Goal: Information Seeking & Learning: Learn about a topic

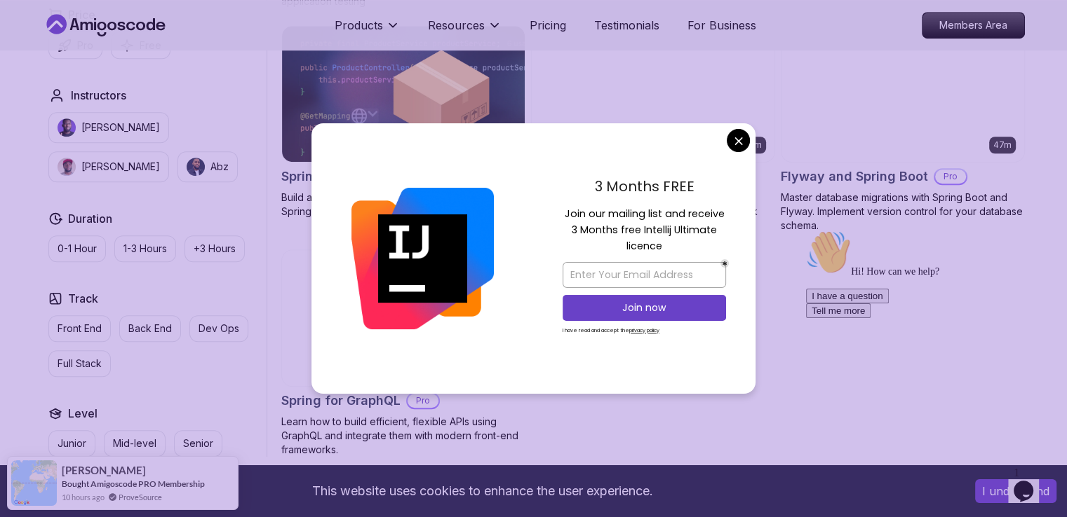
scroll to position [1083, 0]
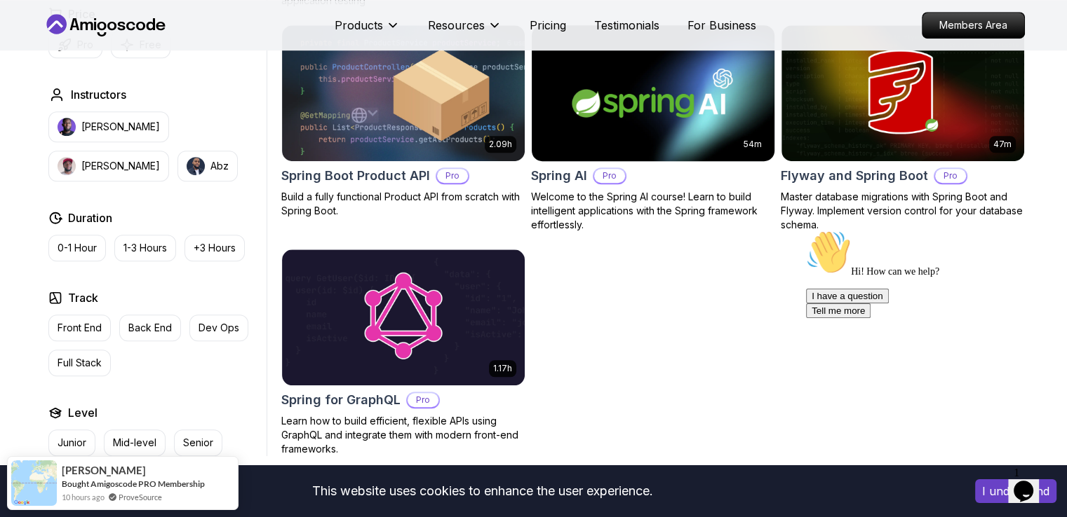
click at [742, 135] on body "This website uses cookies to enhance the user experience. I understand Products…" at bounding box center [533, 62] width 1067 height 2290
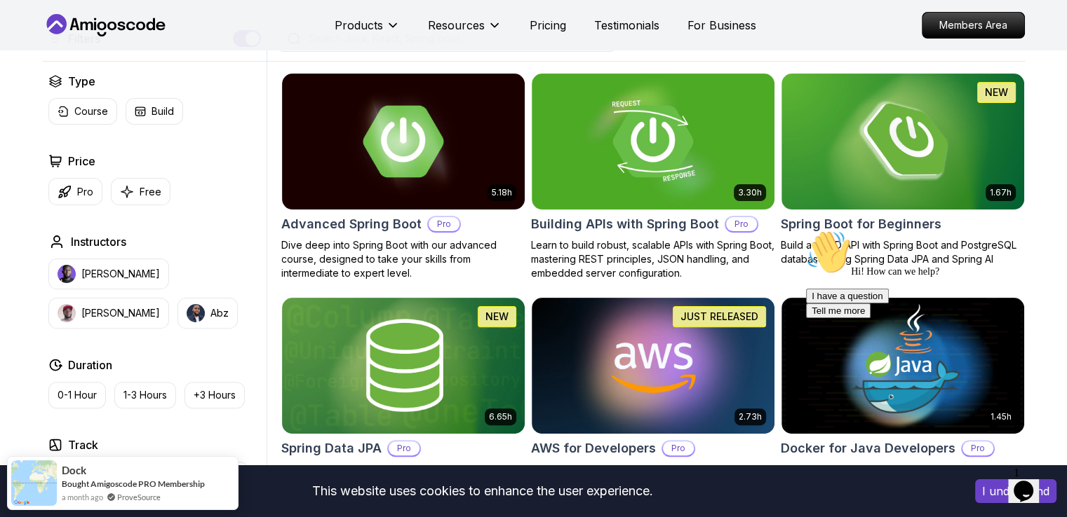
scroll to position [349, 0]
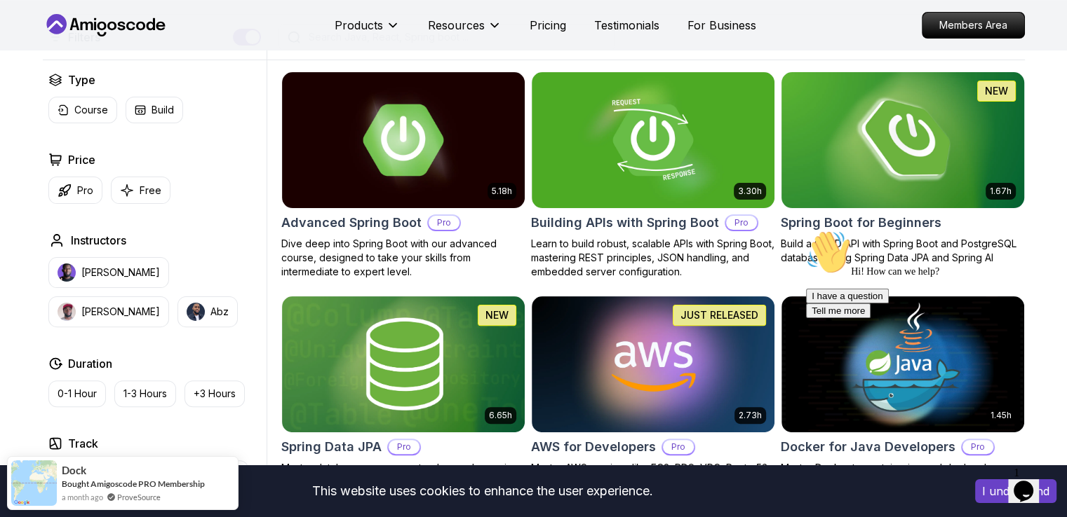
click at [919, 165] on img at bounding box center [902, 140] width 255 height 142
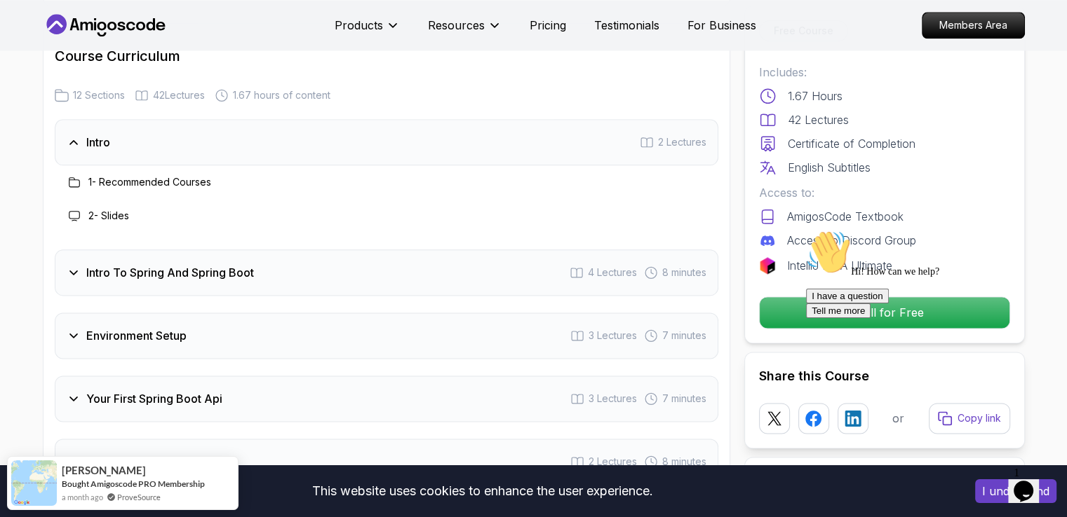
scroll to position [1741, 0]
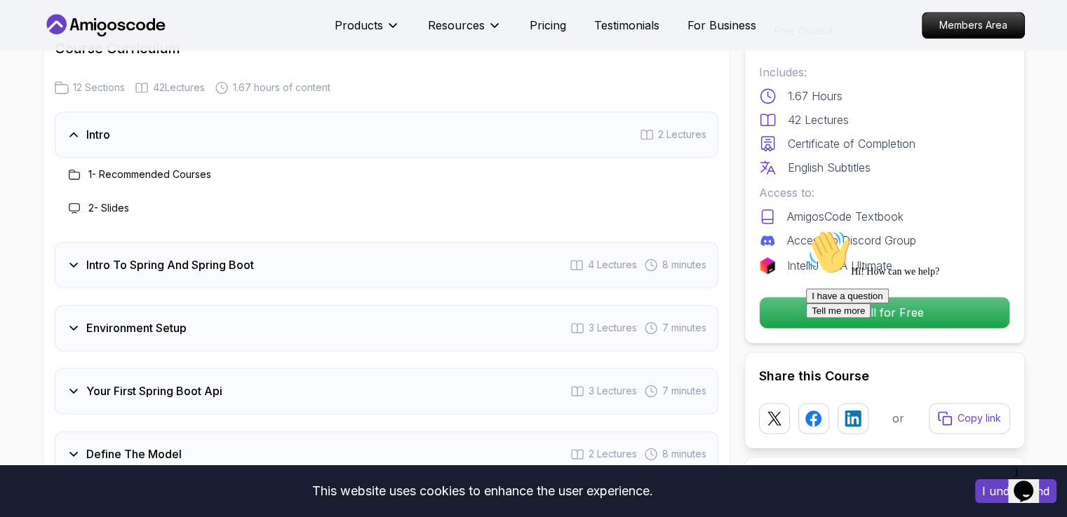
click at [74, 258] on icon at bounding box center [74, 265] width 14 height 14
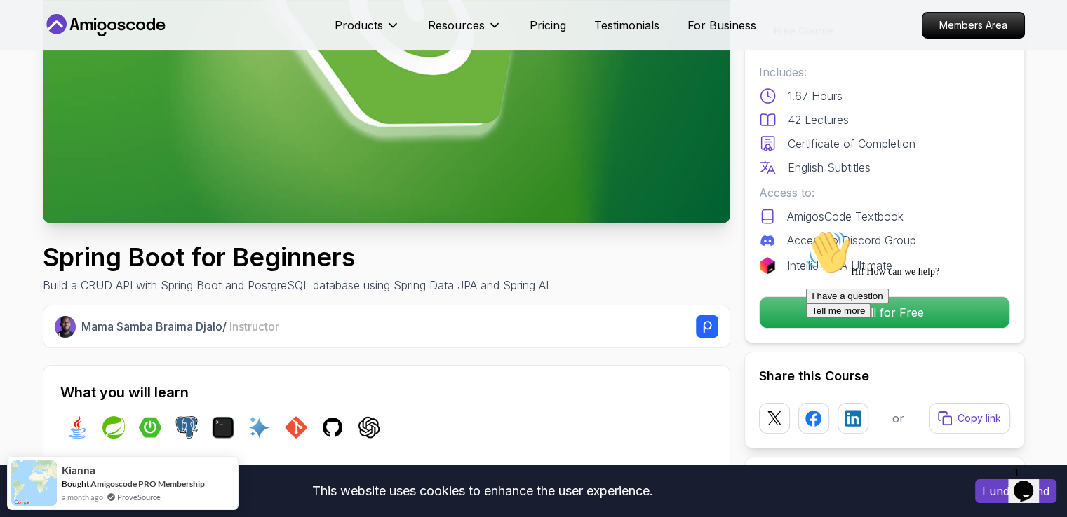
scroll to position [0, 0]
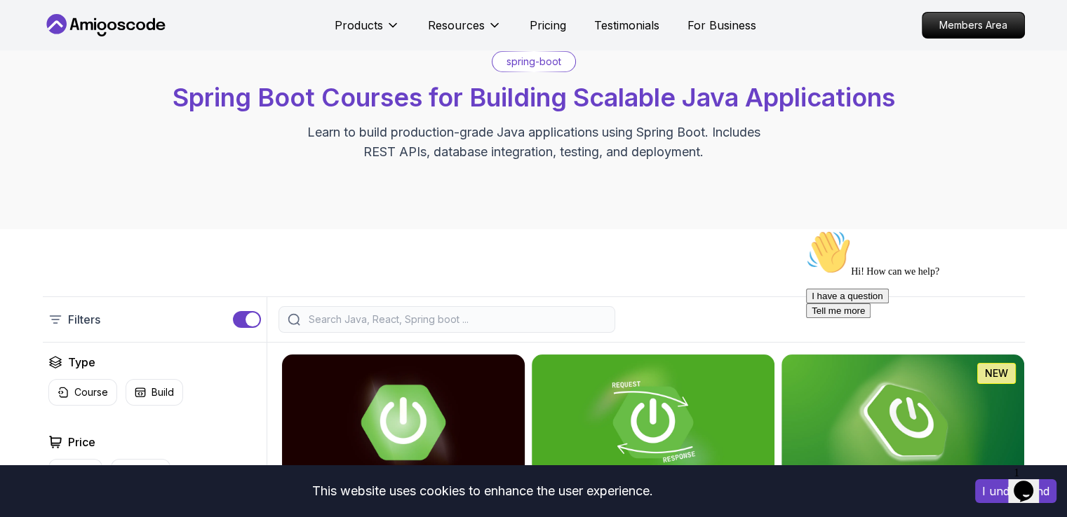
scroll to position [64, 0]
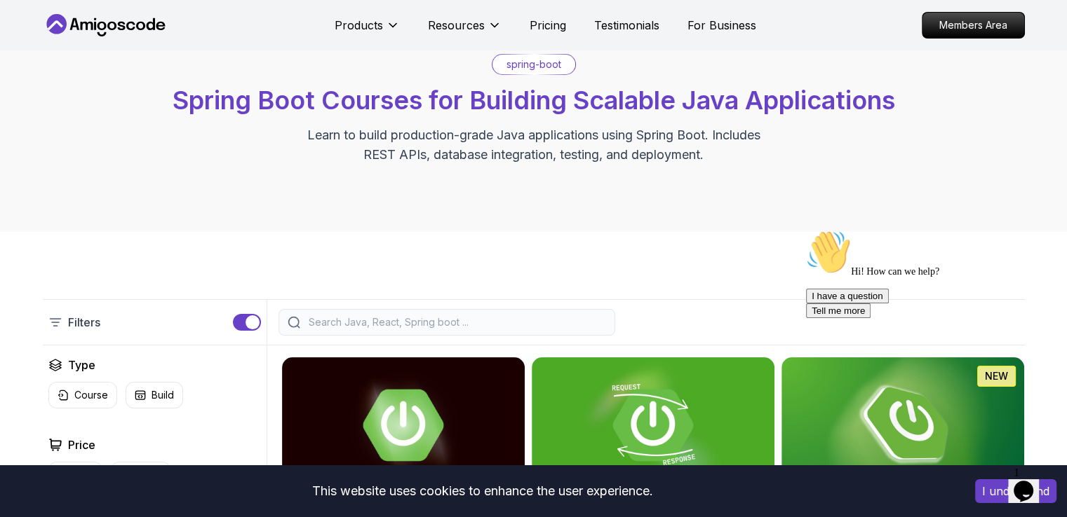
click at [466, 326] on input "search" at bounding box center [456, 323] width 300 height 14
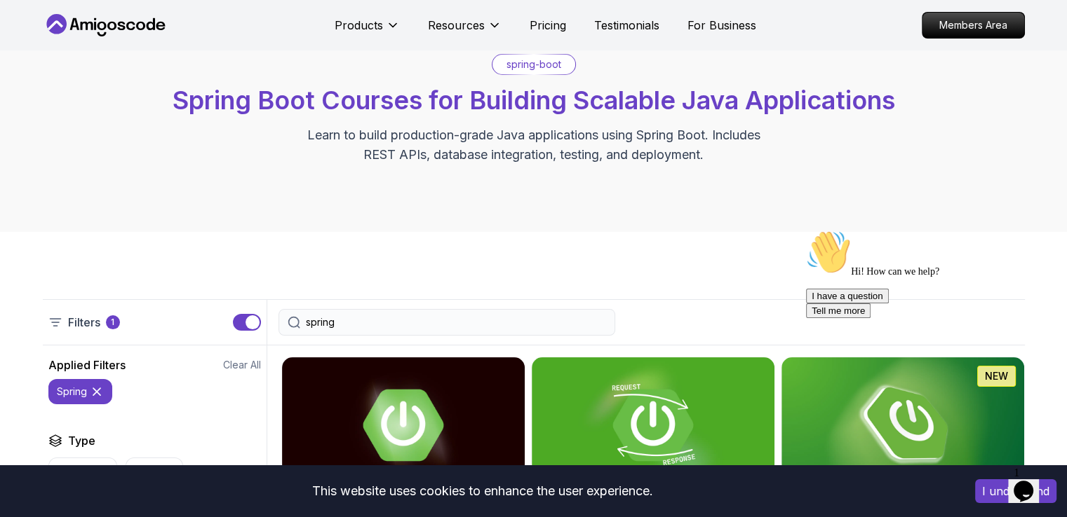
type input "spring"
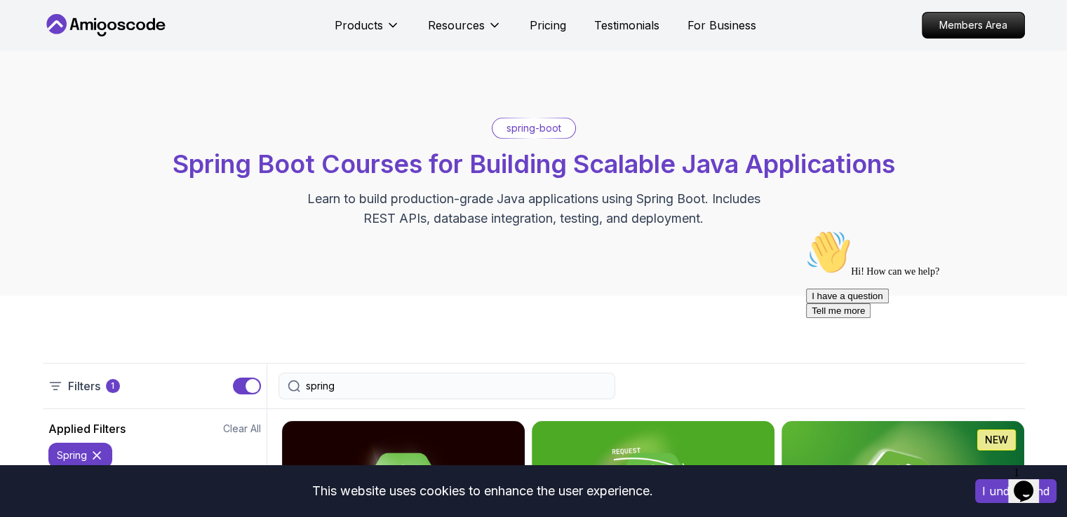
click at [584, 376] on div "spring" at bounding box center [446, 386] width 337 height 27
click at [584, 387] on input "spring" at bounding box center [456, 386] width 300 height 14
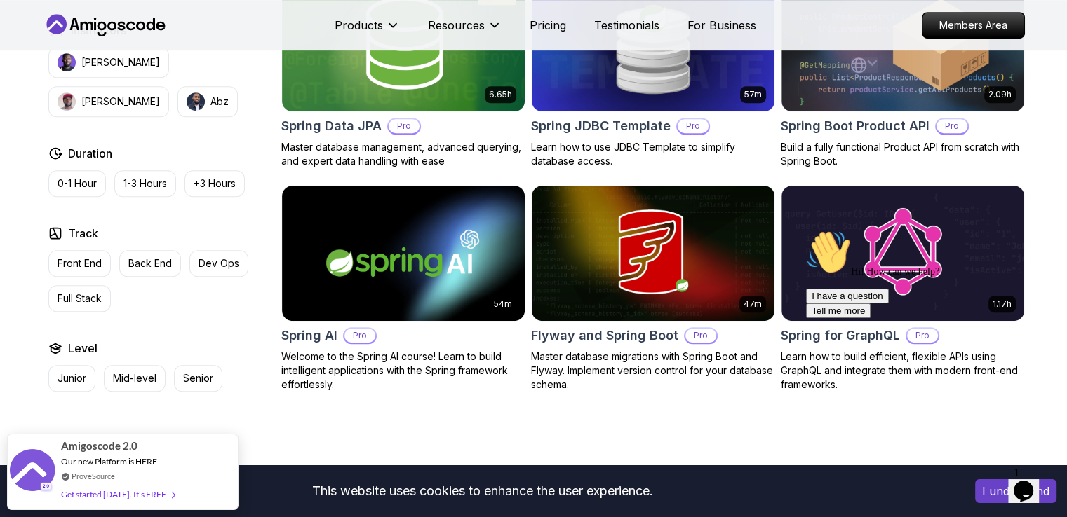
scroll to position [672, 0]
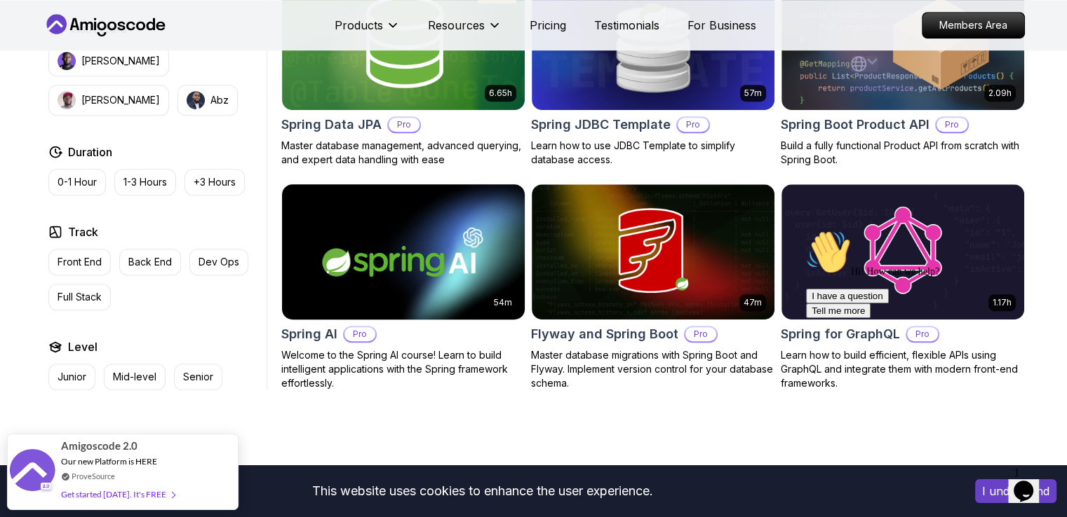
click at [432, 275] on img at bounding box center [403, 252] width 255 height 142
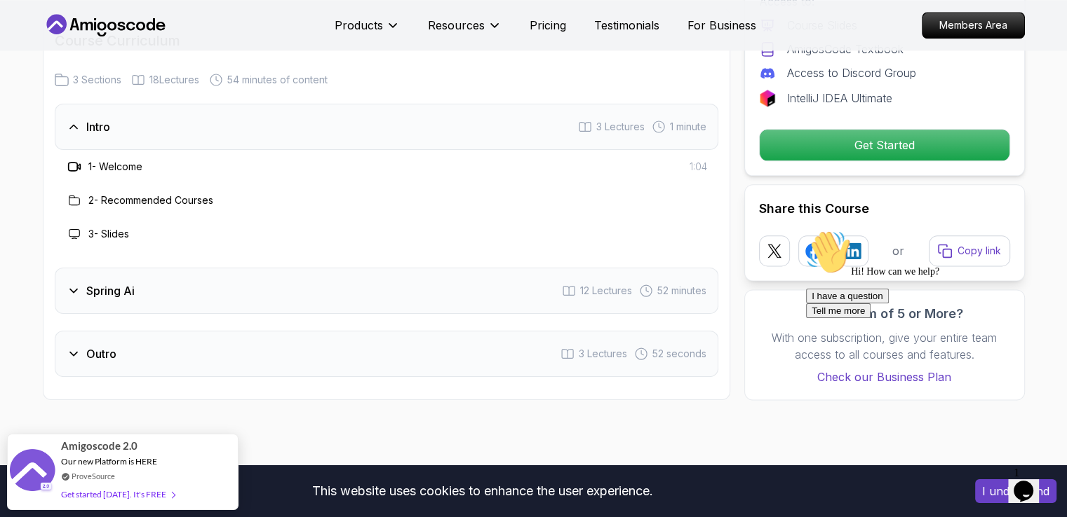
scroll to position [1844, 0]
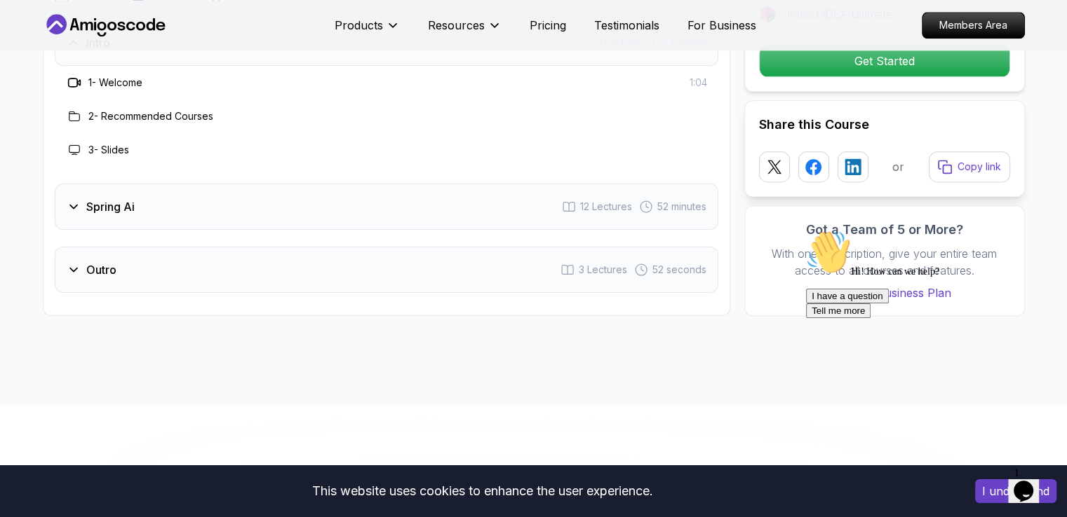
click at [81, 209] on div "Spring Ai" at bounding box center [101, 206] width 68 height 17
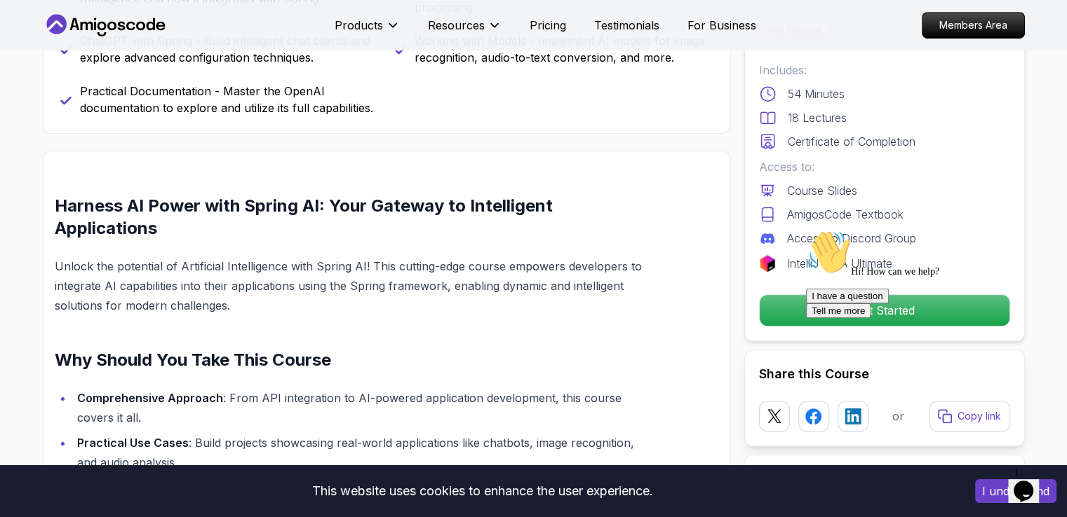
scroll to position [752, 0]
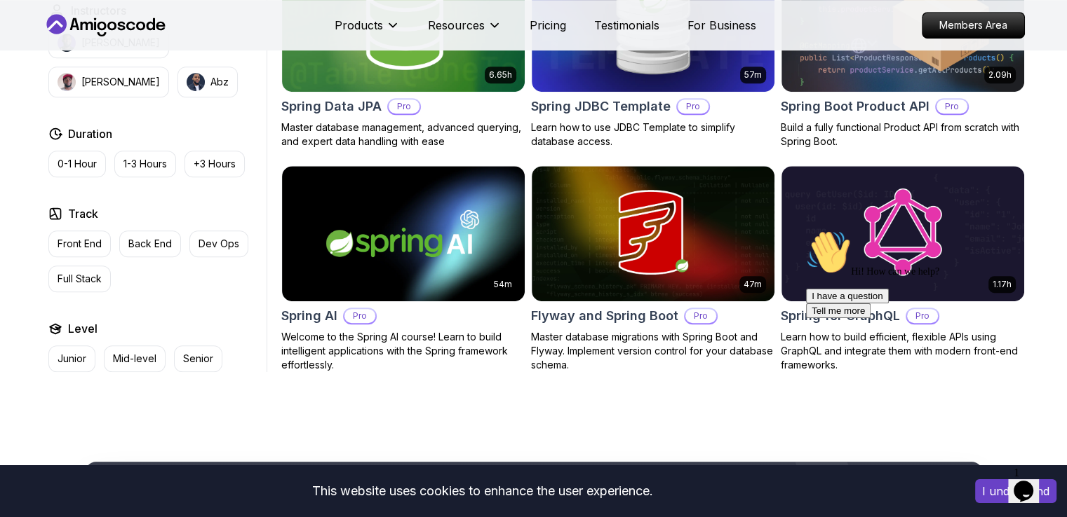
scroll to position [672, 0]
